Goal: Contribute content: Add original content to the website for others to see

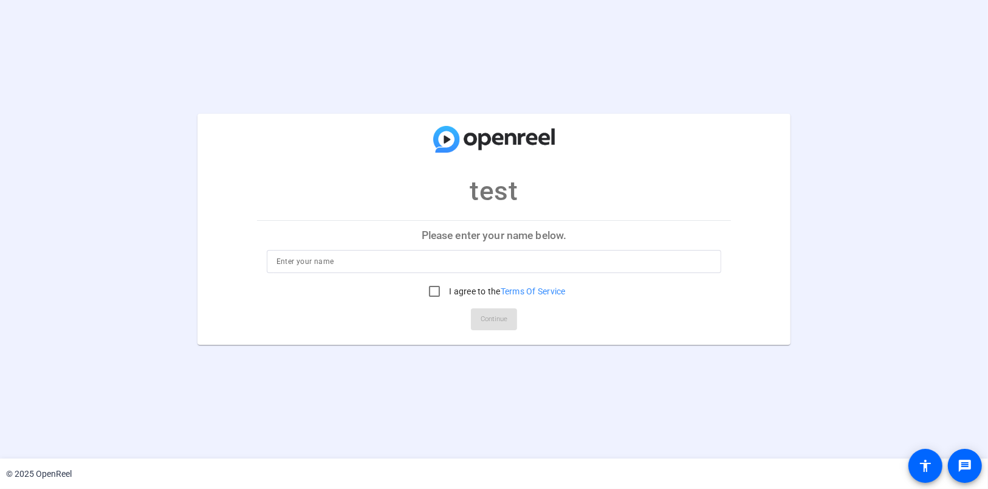
click at [292, 269] on div at bounding box center [495, 261] width 436 height 23
type input "test"
click at [435, 288] on input "I agree to the Terms Of Service" at bounding box center [435, 291] width 24 height 24
checkbox input "true"
click at [482, 314] on span "Continue" at bounding box center [494, 319] width 27 height 18
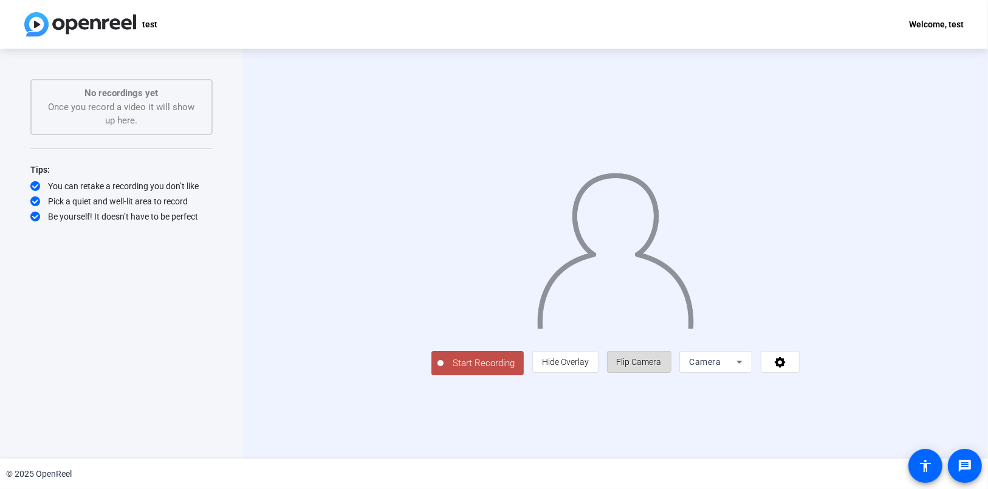
click at [662, 367] on span "Flip Camera" at bounding box center [639, 362] width 45 height 10
click at [721, 367] on span "Camera" at bounding box center [705, 362] width 32 height 10
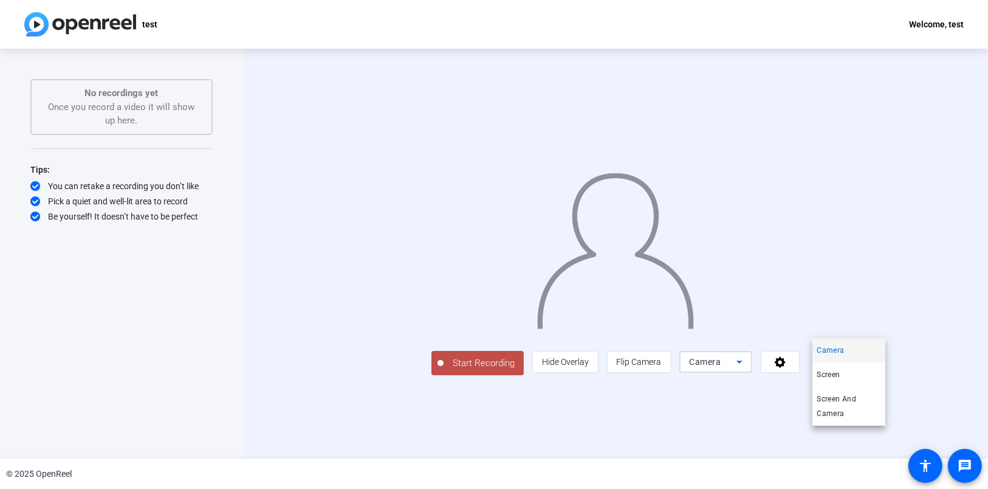
click at [831, 350] on span "Camera" at bounding box center [831, 350] width 27 height 15
click at [444, 370] on span "Start Recording" at bounding box center [484, 363] width 80 height 14
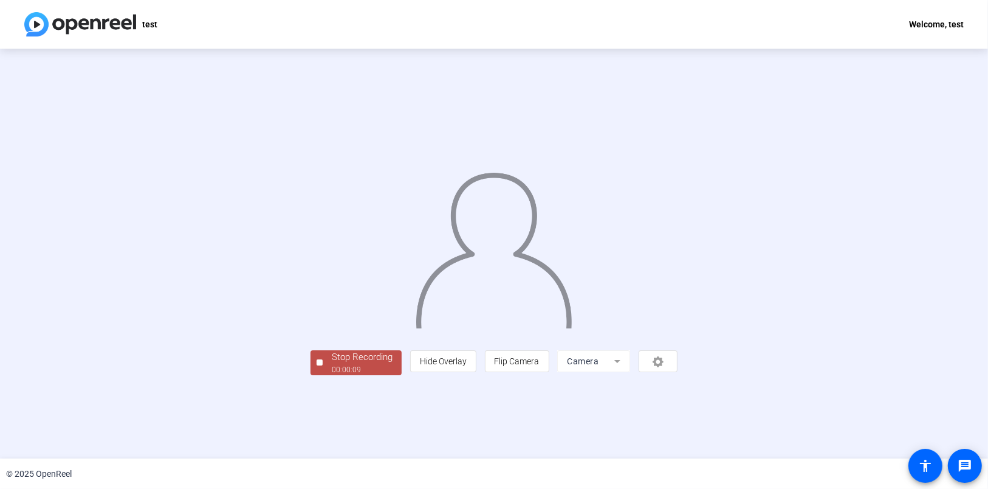
click at [332, 364] on div "Stop Recording" at bounding box center [362, 357] width 61 height 14
